Goal: Task Accomplishment & Management: Use online tool/utility

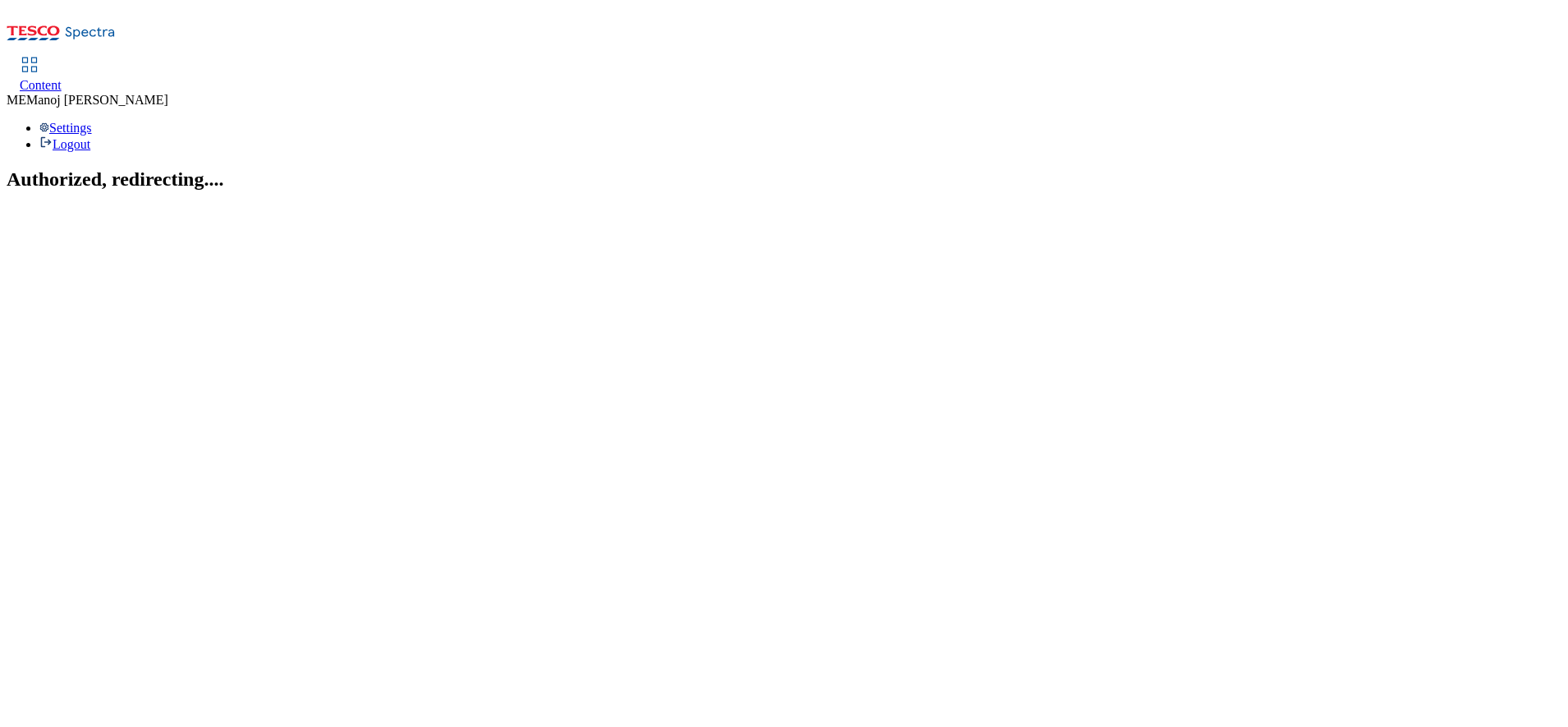
click at [62, 78] on div "Content" at bounding box center [40, 85] width 42 height 15
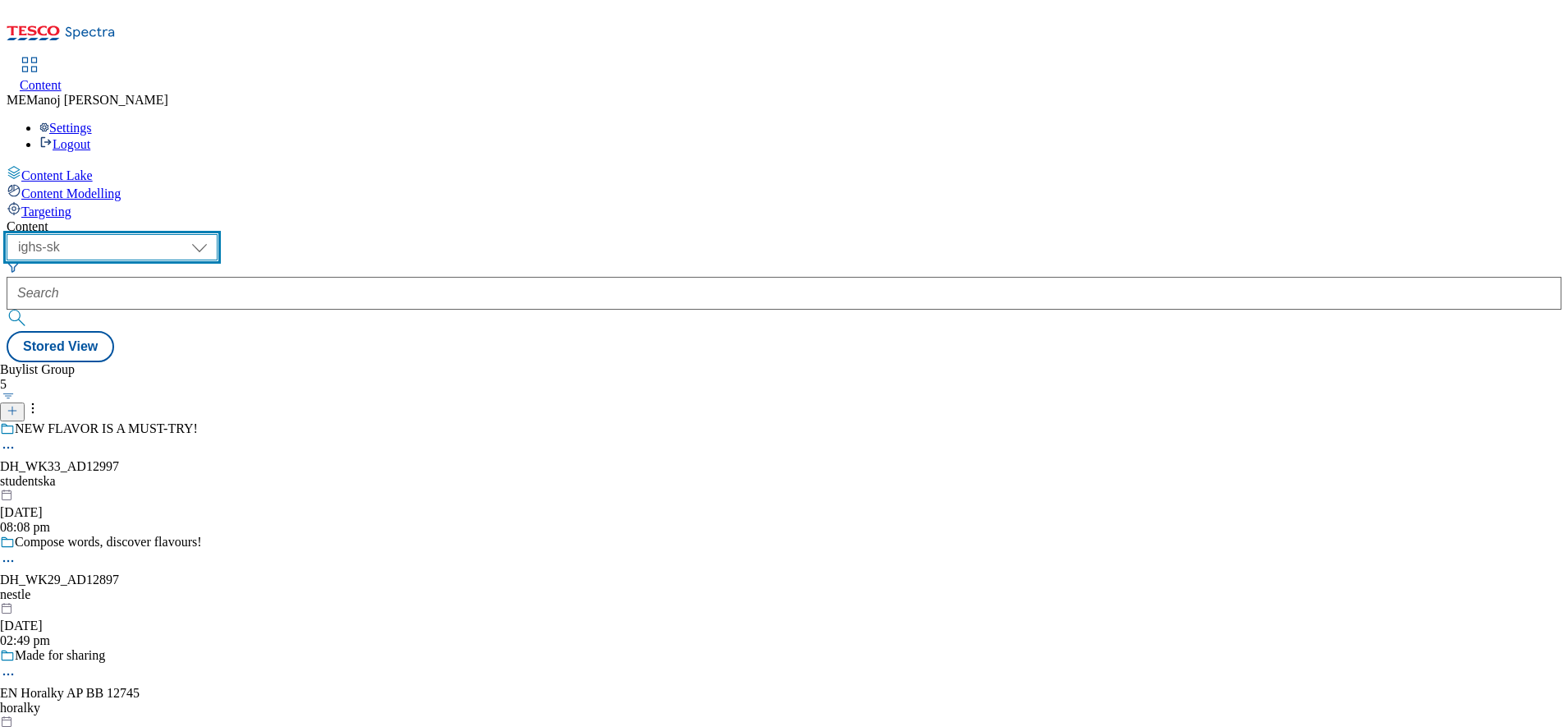
click at [217, 234] on select "ghs-roi ghs-uk ighs-cz ighs-hu ighs-sk" at bounding box center [112, 247] width 211 height 26
select select "ghs-roi"
click at [214, 234] on select "ghs-roi ghs-uk ighs-cz ighs-hu ighs-sk" at bounding box center [112, 247] width 211 height 26
